Goal: Navigation & Orientation: Find specific page/section

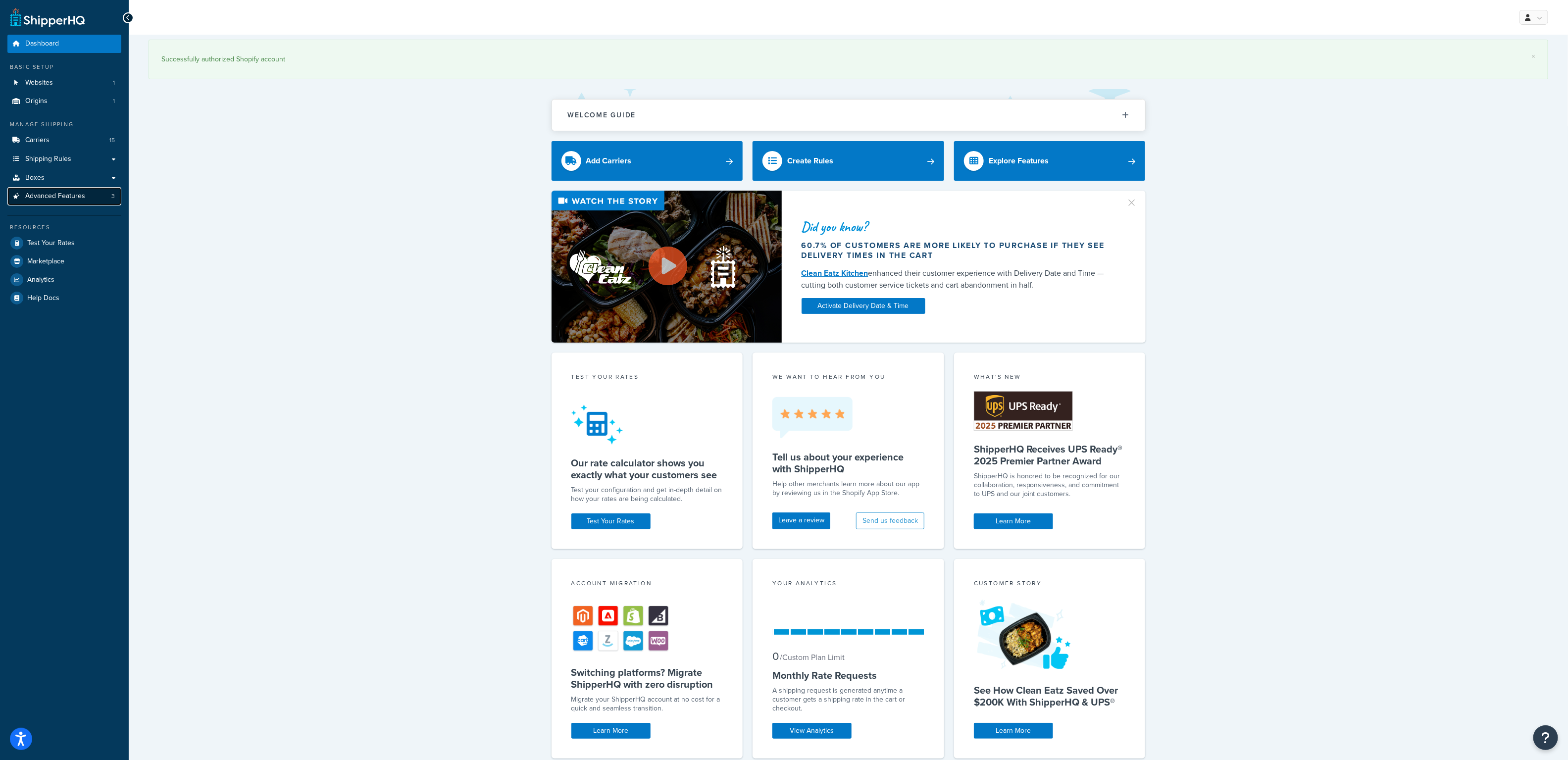
click at [51, 201] on link "Advanced Features 3" at bounding box center [64, 196] width 114 height 18
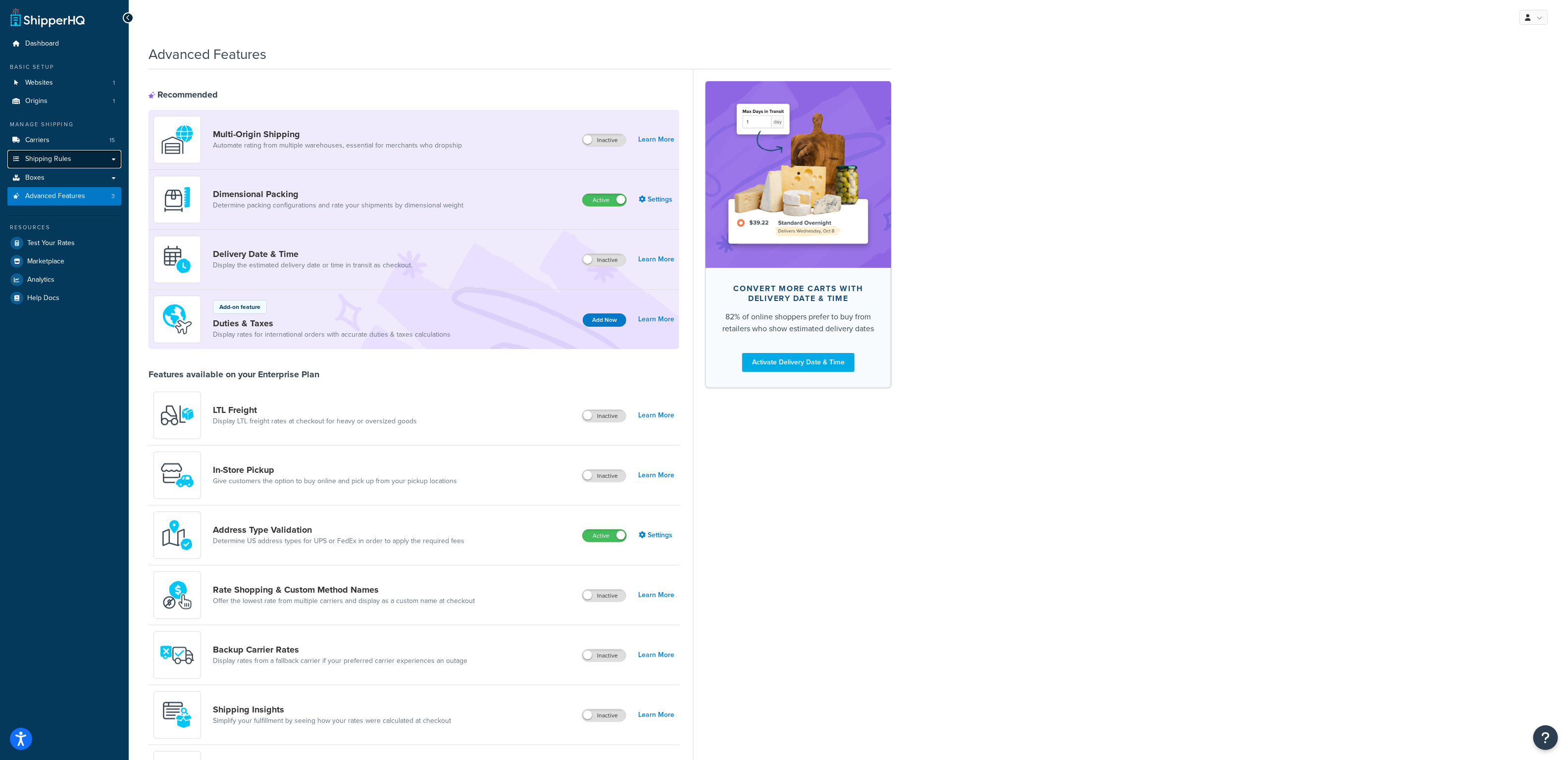
click at [39, 158] on span "Shipping Rules" at bounding box center [47, 159] width 46 height 8
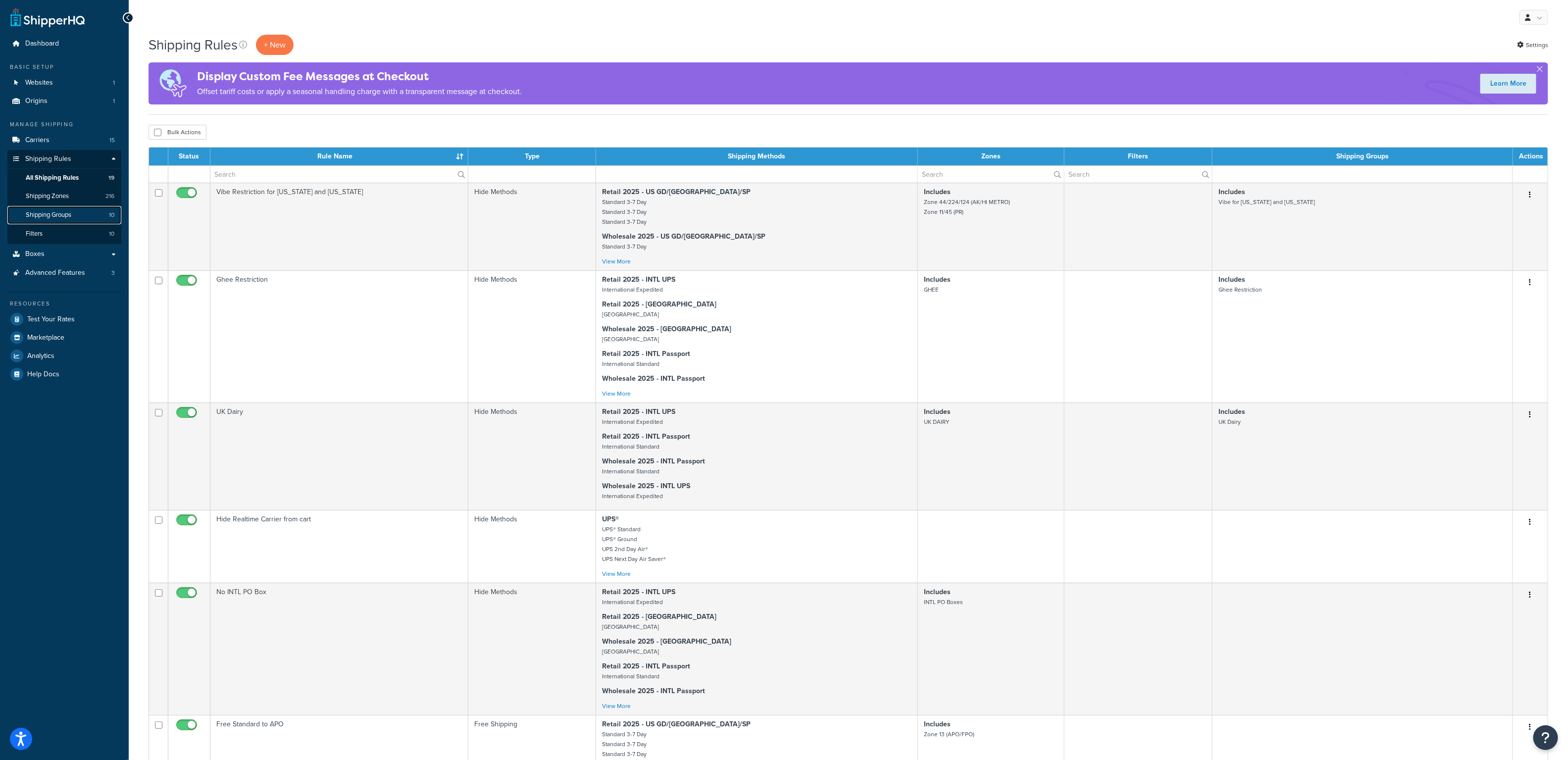
click at [70, 219] on span "Shipping Groups" at bounding box center [48, 215] width 45 height 8
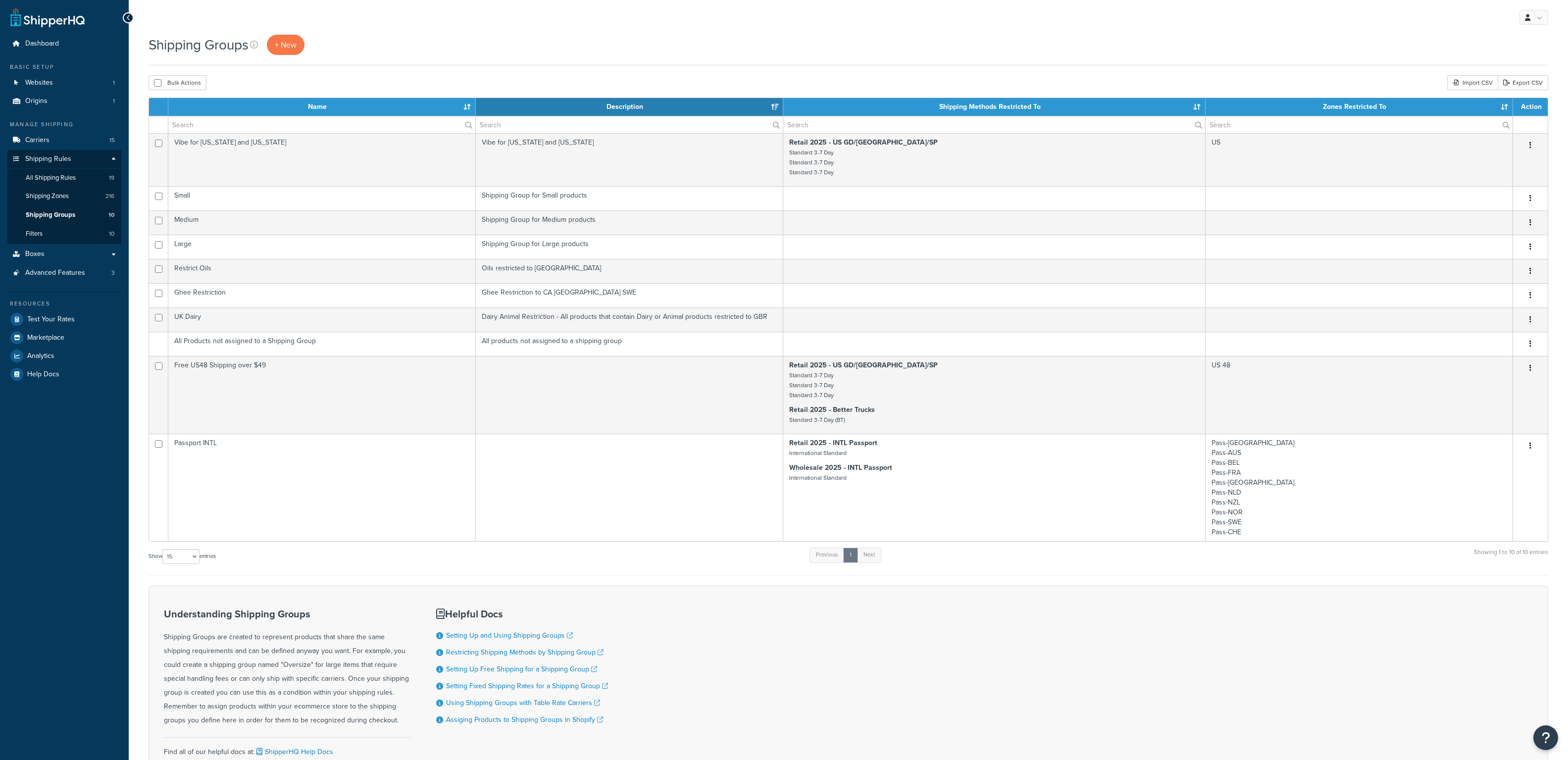
select select "15"
click at [38, 160] on span "Shipping Rules" at bounding box center [47, 159] width 46 height 8
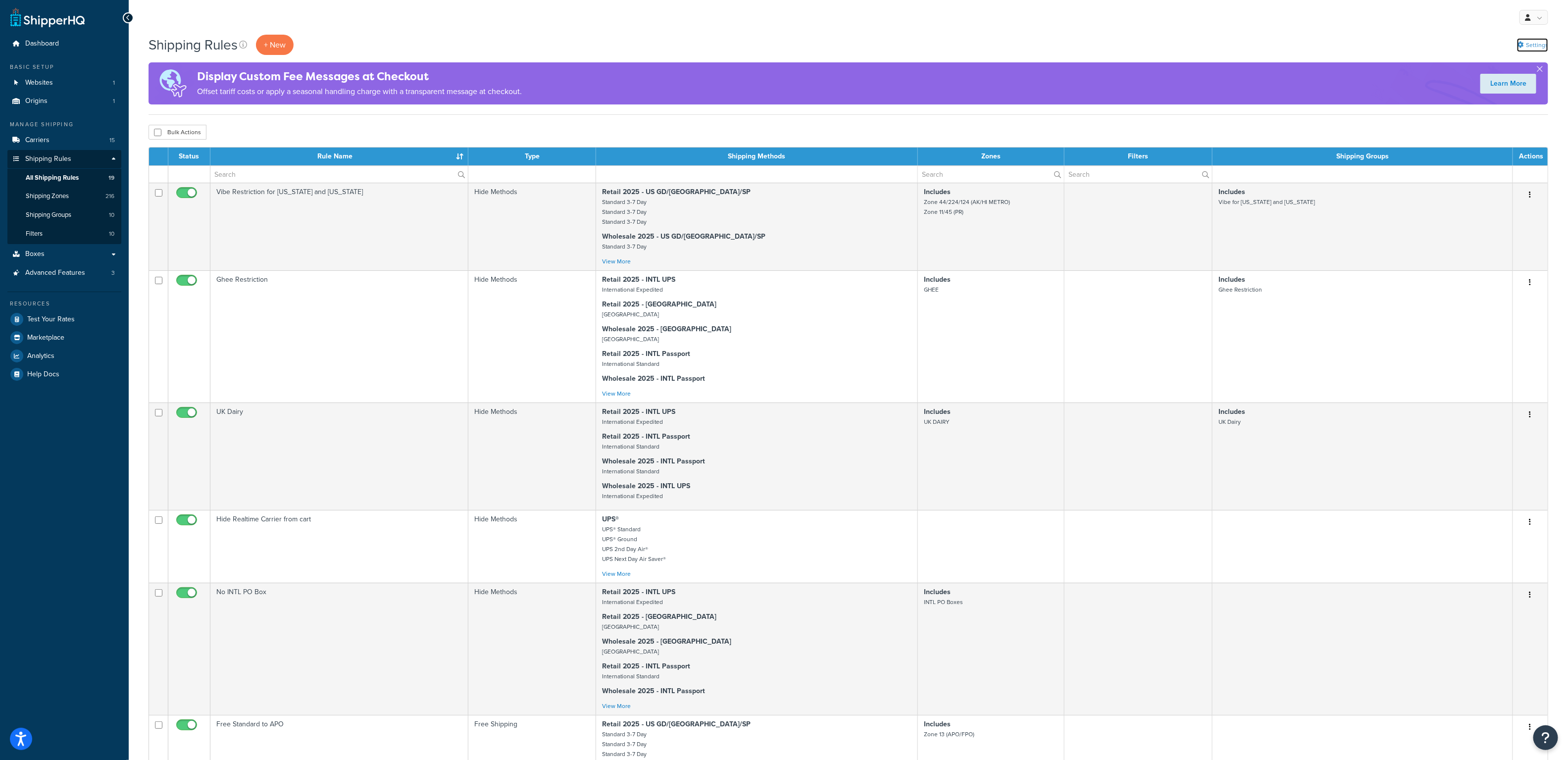
click at [1524, 38] on link "Settings" at bounding box center [1532, 45] width 31 height 14
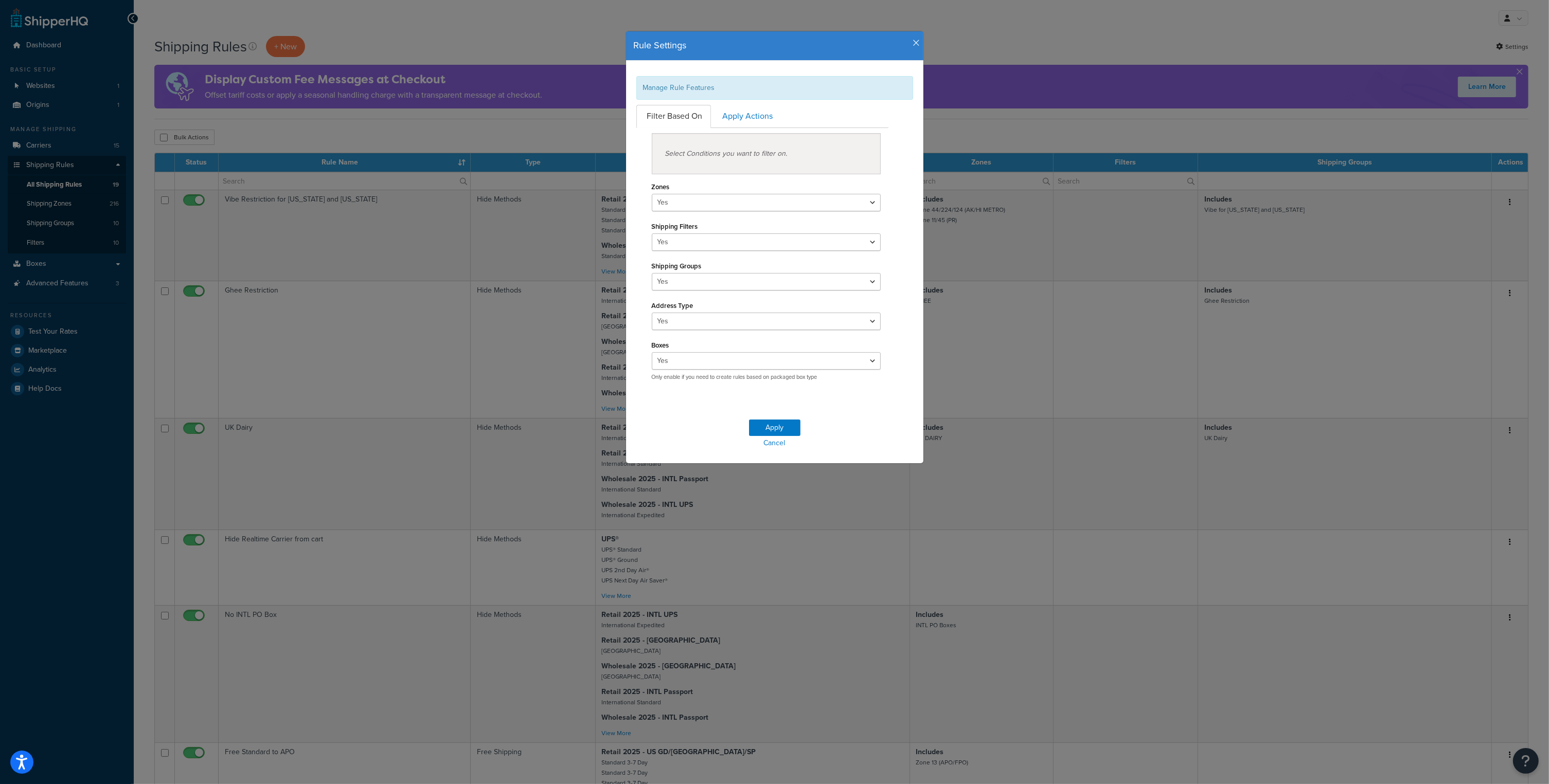
click at [914, 47] on icon "button" at bounding box center [917, 43] width 7 height 9
